Goal: Information Seeking & Learning: Learn about a topic

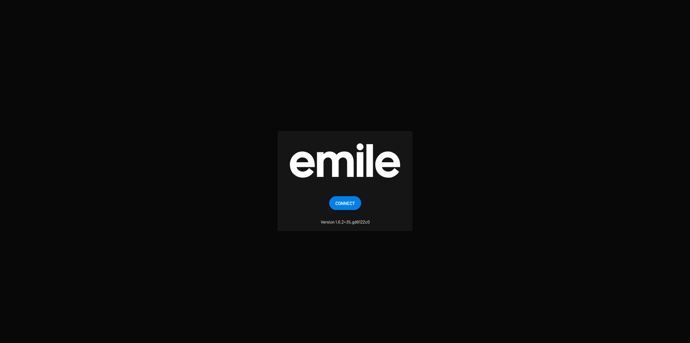
click at [349, 203] on span "Connect" at bounding box center [345, 203] width 20 height 14
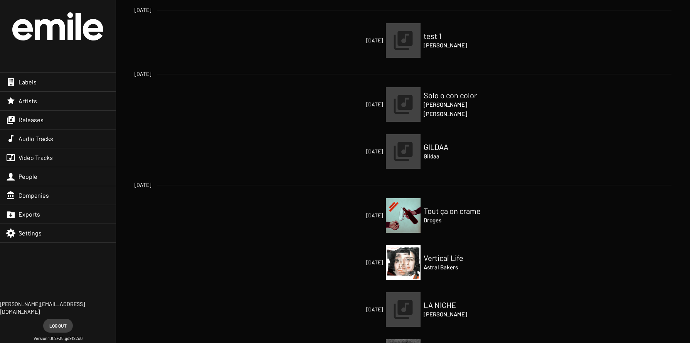
click at [45, 107] on div "Artists" at bounding box center [58, 101] width 116 height 18
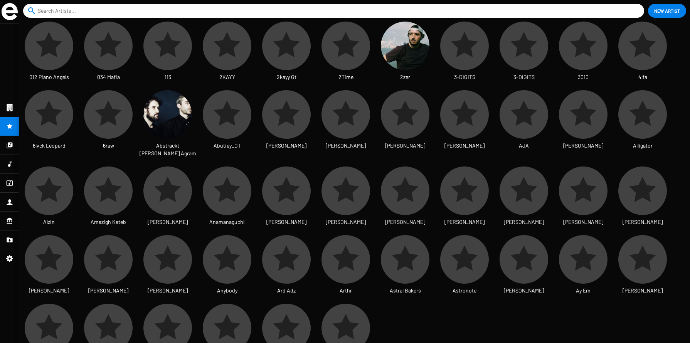
click at [8, 181] on icon at bounding box center [9, 182] width 7 height 9
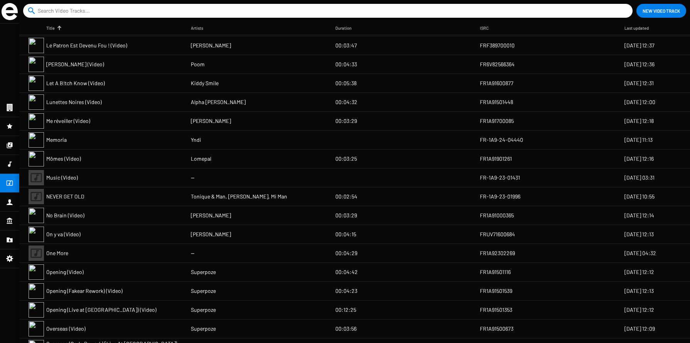
click at [10, 206] on div at bounding box center [9, 202] width 19 height 18
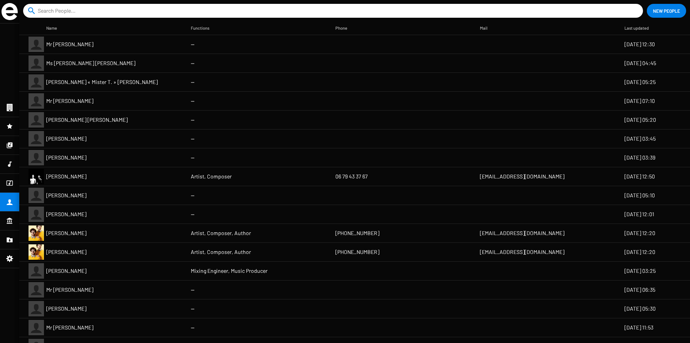
click at [11, 107] on icon at bounding box center [9, 107] width 7 height 9
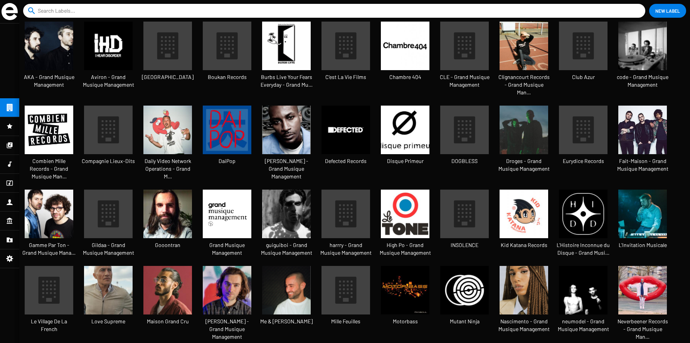
click at [287, 122] on img at bounding box center [286, 130] width 49 height 49
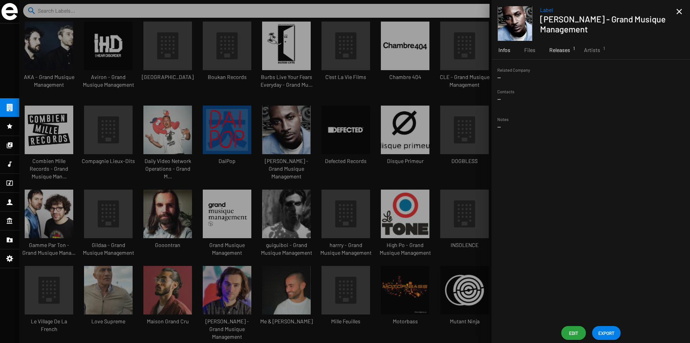
click at [558, 48] on span "Releases 1" at bounding box center [559, 50] width 21 height 8
click at [553, 99] on span "Spécial [PERSON_NAME], Vol. 1" at bounding box center [555, 96] width 71 height 15
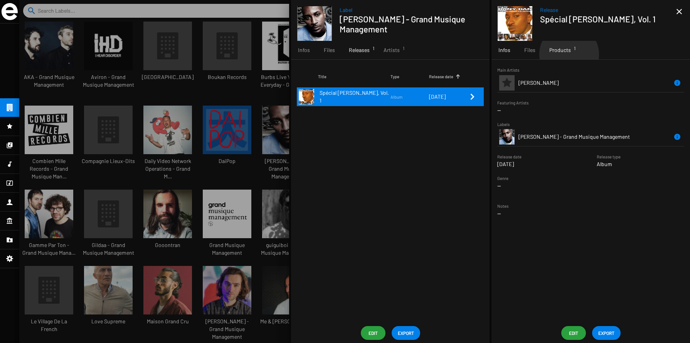
click at [568, 54] on div "Products 1" at bounding box center [559, 50] width 35 height 18
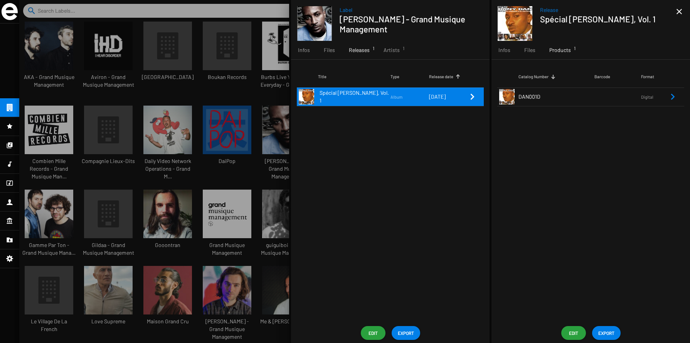
click at [567, 98] on td "DAN001D" at bounding box center [556, 96] width 76 height 18
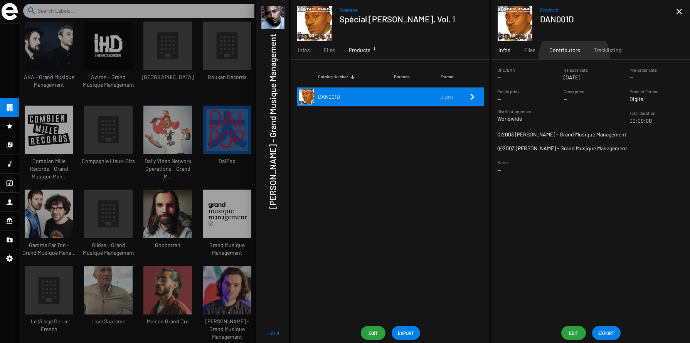
click at [573, 57] on div "Contributors" at bounding box center [564, 50] width 45 height 18
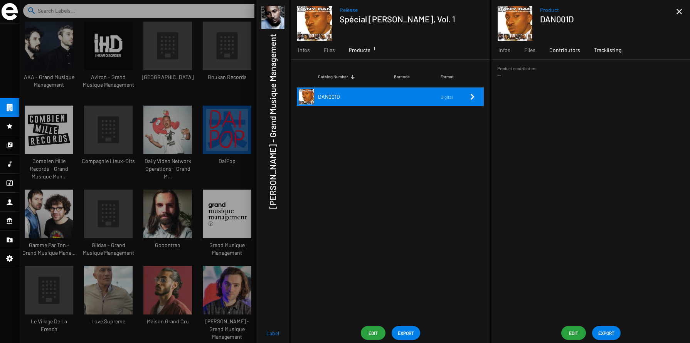
click at [606, 49] on span "Tracklisting" at bounding box center [607, 50] width 27 height 8
click at [502, 49] on span "Infos" at bounding box center [504, 50] width 12 height 8
